Goal: Find specific page/section: Find specific page/section

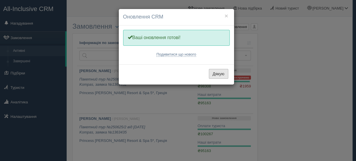
click at [222, 74] on button "Дякую" at bounding box center [218, 74] width 19 height 10
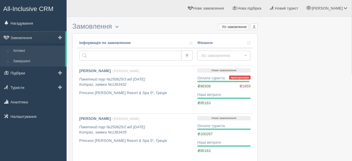
click at [43, 63] on link "Завершені" at bounding box center [37, 61] width 55 height 10
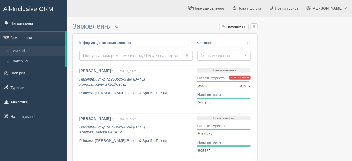
click at [98, 55] on input "text" at bounding box center [130, 56] width 102 height 10
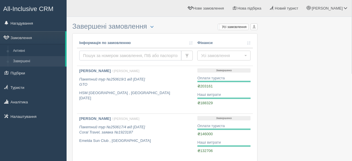
drag, startPoint x: 0, startPoint y: 0, endPoint x: 98, endPoint y: 55, distance: 112.9
click at [98, 55] on input "text" at bounding box center [130, 56] width 102 height 10
type input "cheremisina"
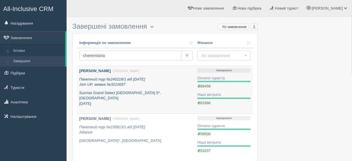
click at [107, 69] on b "[PERSON_NAME]" at bounding box center [95, 71] width 32 height 4
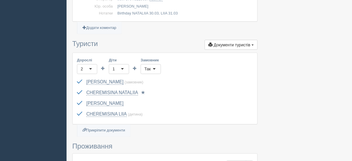
scroll to position [208, 0]
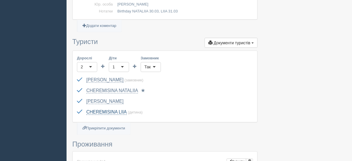
click at [102, 111] on link "CHEREMISINA LIIA" at bounding box center [106, 112] width 41 height 5
